Goal: Task Accomplishment & Management: Manage account settings

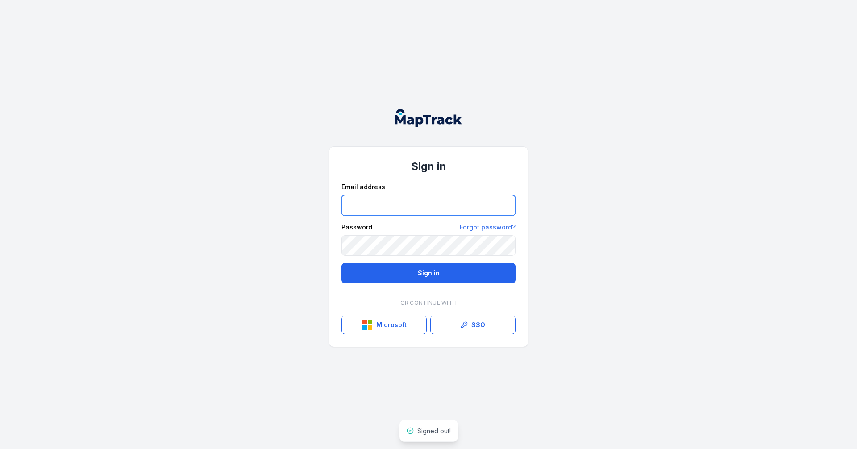
type input "**********"
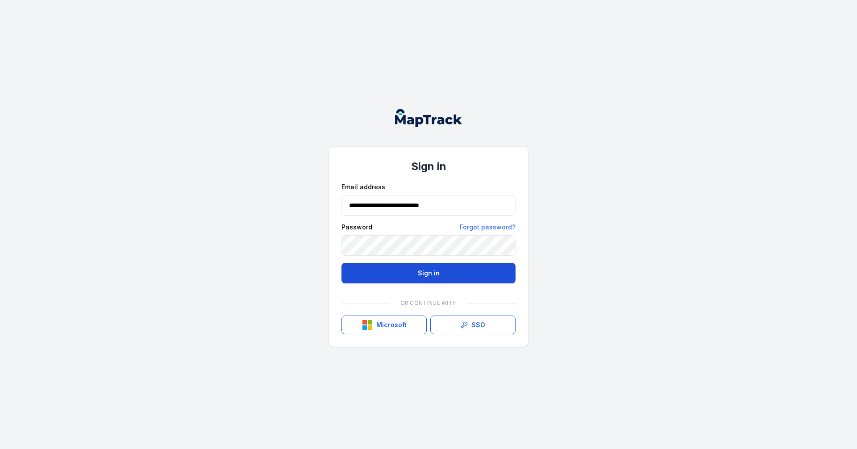
click at [413, 275] on button "Sign in" at bounding box center [429, 273] width 174 height 21
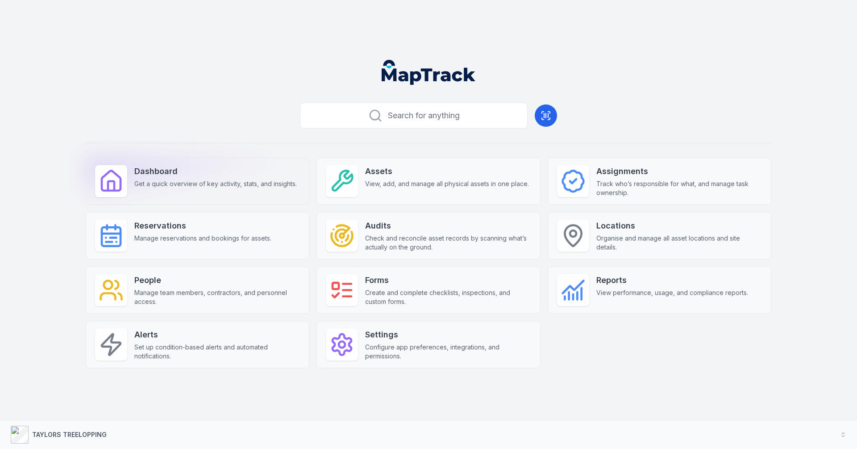
click at [154, 180] on span "Get a quick overview of key activity, stats, and insights." at bounding box center [215, 184] width 163 height 9
